Goal: Task Accomplishment & Management: Use online tool/utility

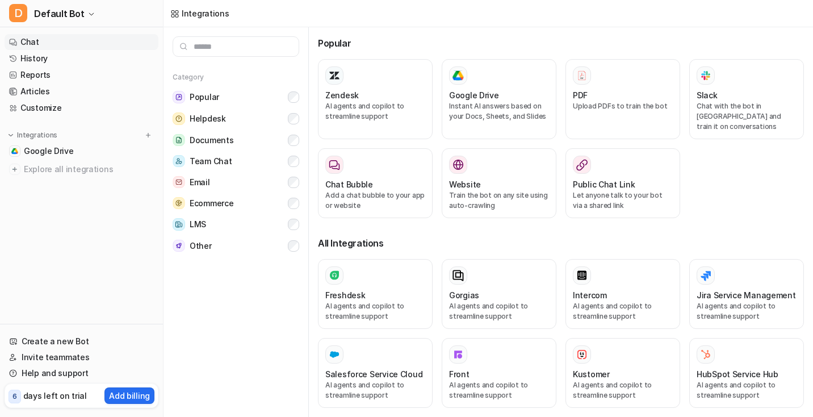
click at [58, 37] on link "Chat" at bounding box center [82, 42] width 154 height 16
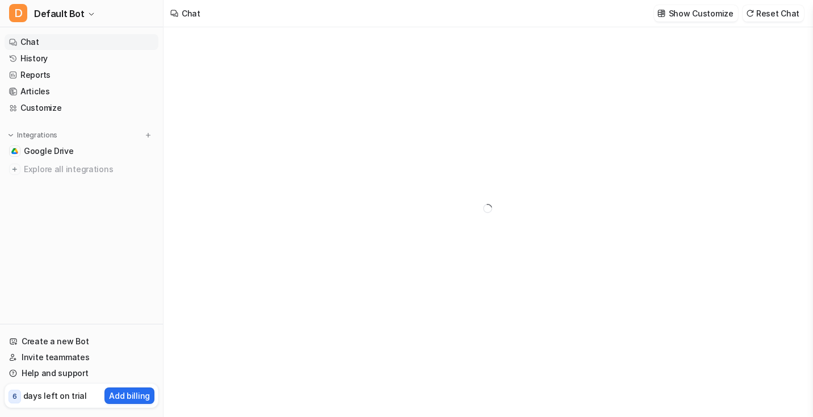
type textarea "**********"
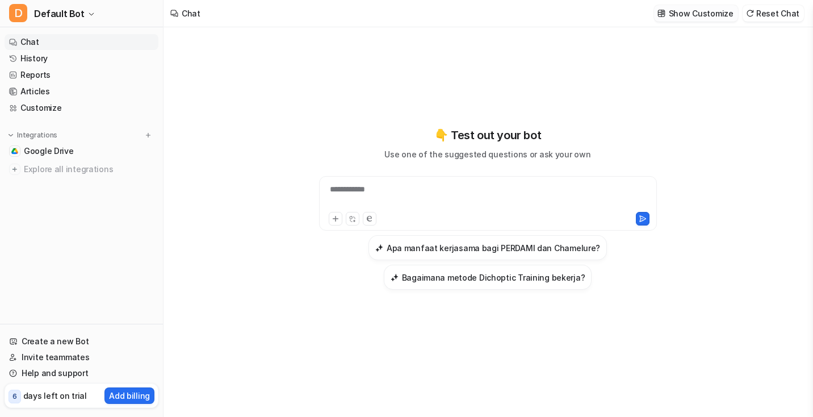
click at [705, 15] on p "Show Customize" at bounding box center [701, 13] width 65 height 12
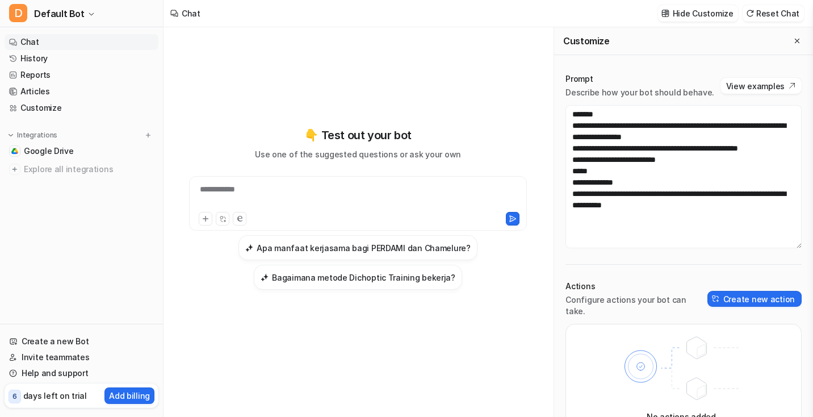
click at [743, 301] on div "Actions Configure actions your bot can take. Create new action" at bounding box center [683, 298] width 236 height 36
click at [743, 294] on button "Create new action" at bounding box center [754, 299] width 94 height 16
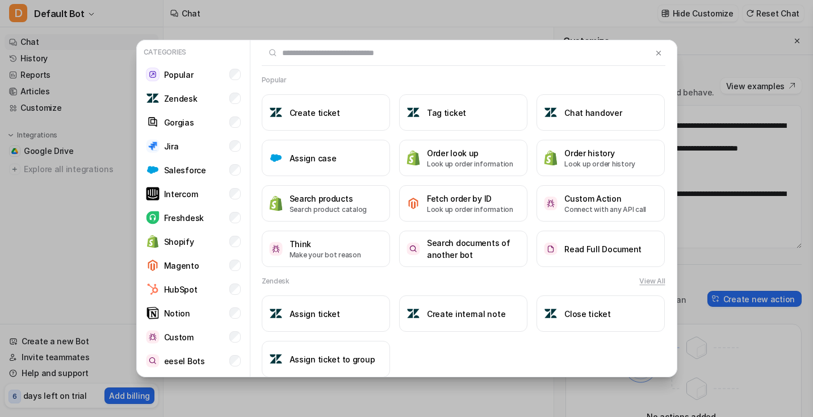
click at [762, 286] on div "Categories Popular Zendesk Gorgias Jira Salesforce Intercom Freshdesk Shopify M…" at bounding box center [406, 208] width 813 height 417
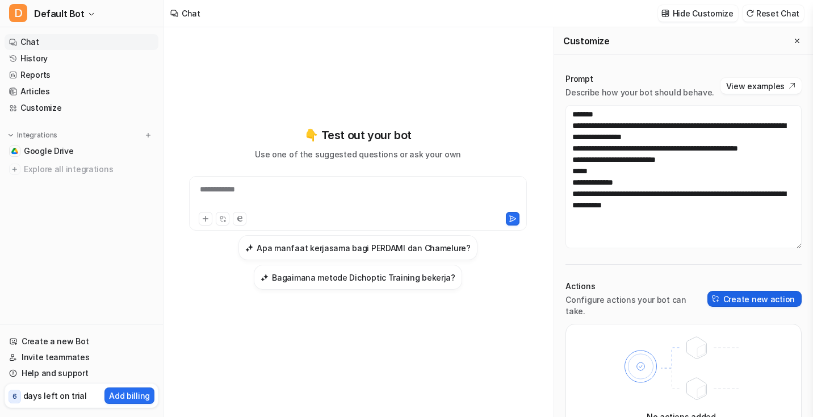
click at [759, 291] on button "Create new action" at bounding box center [754, 299] width 94 height 16
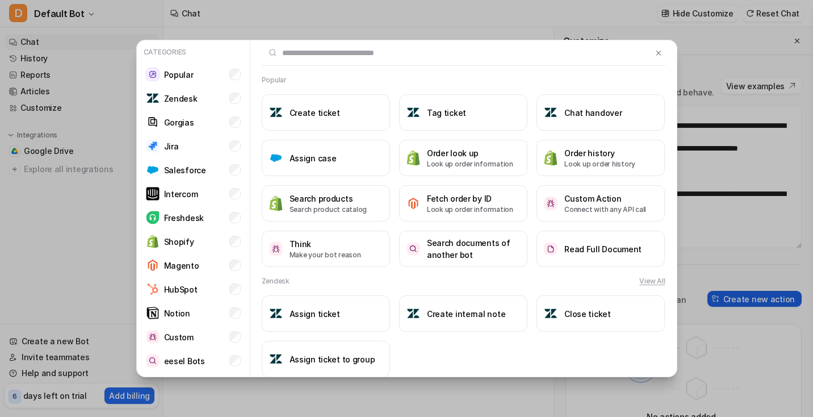
click at [759, 287] on div "Categories Popular Zendesk Gorgias Jira Salesforce Intercom Freshdesk Shopify M…" at bounding box center [406, 208] width 813 height 417
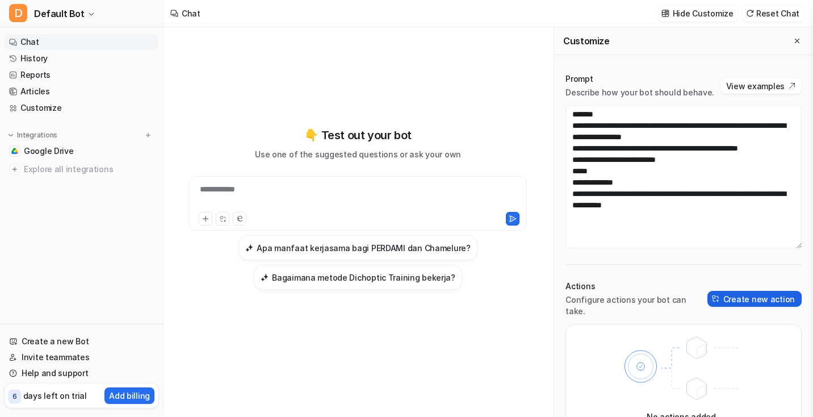
click at [757, 291] on button "Create new action" at bounding box center [754, 299] width 94 height 16
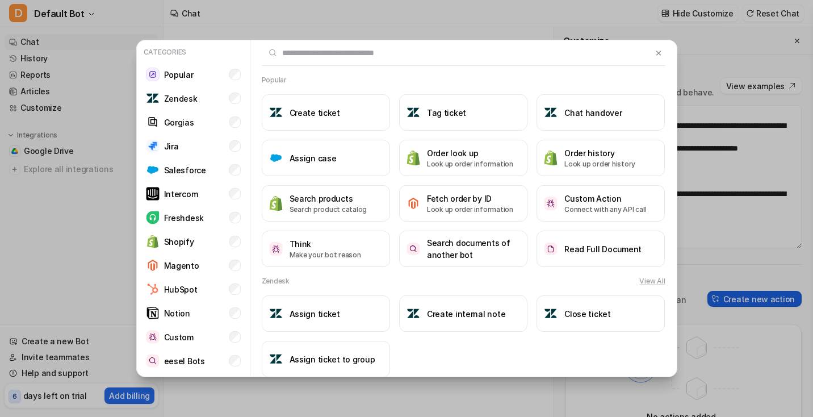
click at [757, 288] on div "Categories Popular Zendesk Gorgias Jira Salesforce Intercom Freshdesk Shopify M…" at bounding box center [406, 208] width 813 height 417
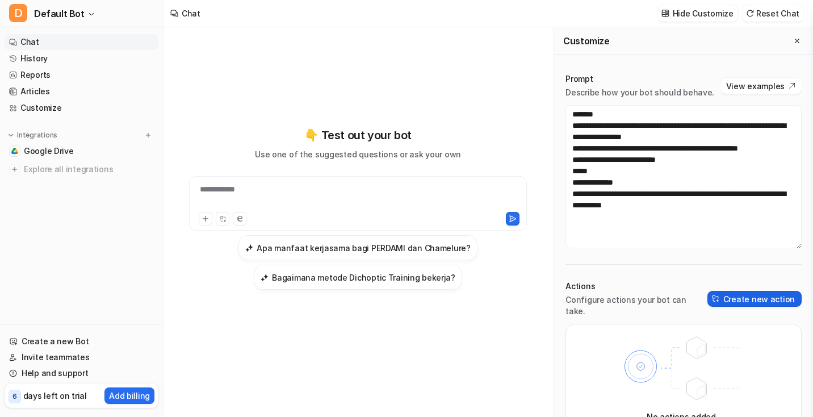
click at [757, 291] on button "Create new action" at bounding box center [754, 299] width 94 height 16
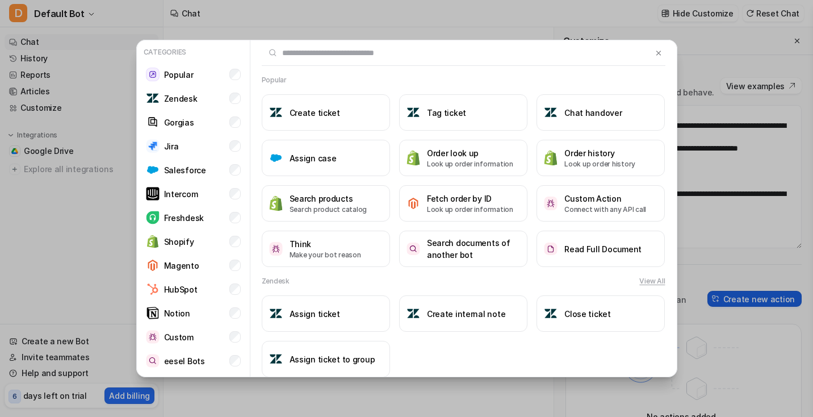
click at [757, 288] on div "Categories Popular Zendesk Gorgias Jira Salesforce Intercom Freshdesk Shopify M…" at bounding box center [406, 208] width 813 height 417
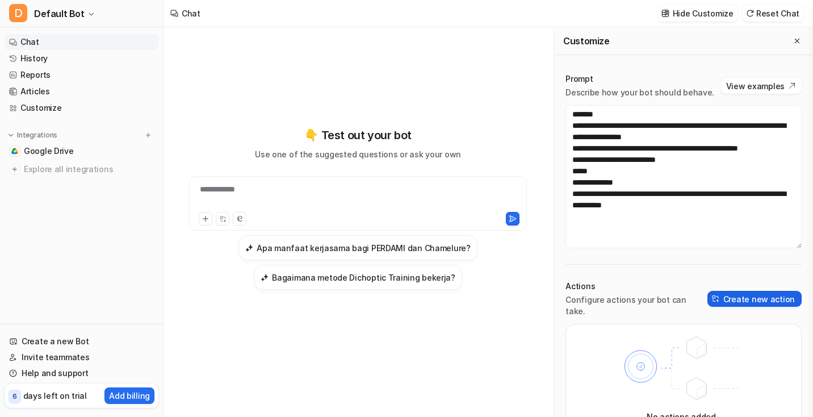
click at [757, 291] on button "Create new action" at bounding box center [754, 299] width 94 height 16
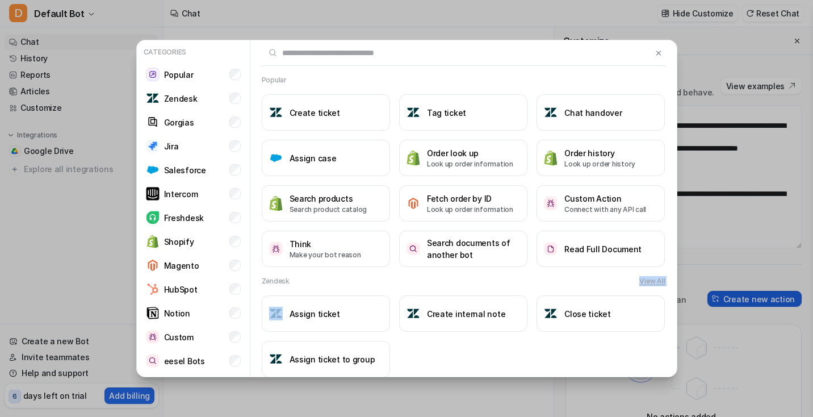
click at [757, 288] on div "Categories Popular Zendesk Gorgias Jira Salesforce Intercom Freshdesk Shopify M…" at bounding box center [406, 208] width 813 height 417
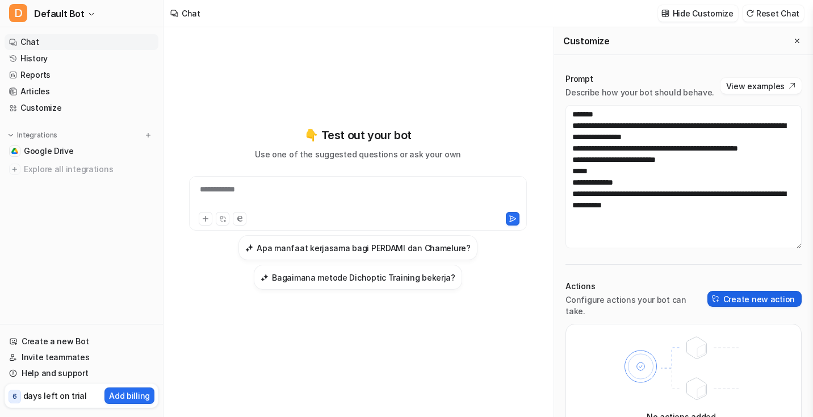
click at [751, 291] on button "Create new action" at bounding box center [754, 299] width 94 height 16
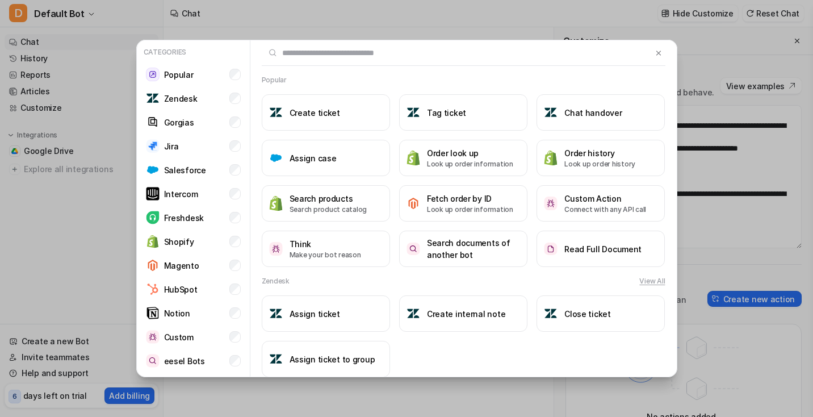
drag, startPoint x: 250, startPoint y: 87, endPoint x: 263, endPoint y: 87, distance: 13.1
click at [263, 87] on div "Popular Create ticket Tag ticket Chat handover Assign case Order look up Look u…" at bounding box center [463, 171] width 426 height 192
